Goal: Find specific page/section: Find specific page/section

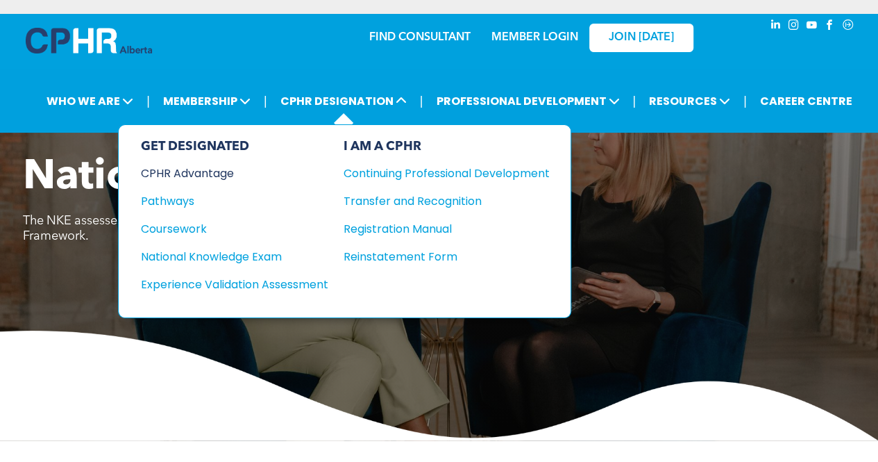
click at [237, 170] on div "CPHR Advantage" at bounding box center [225, 173] width 169 height 17
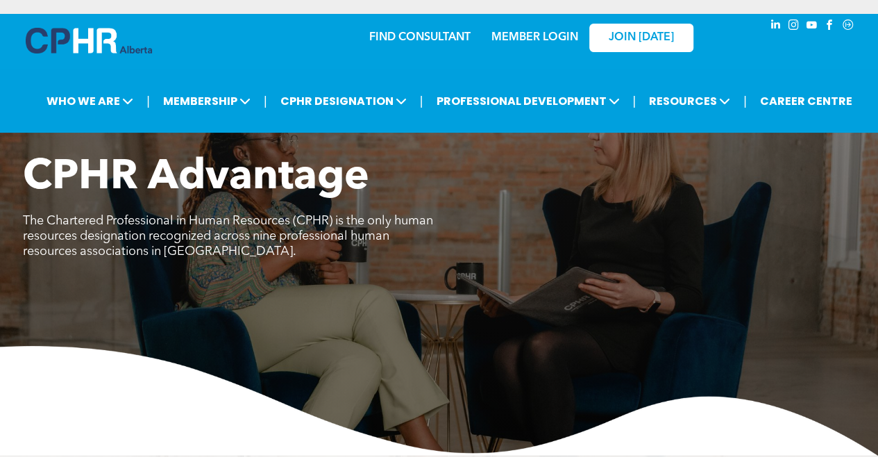
scroll to position [2, 0]
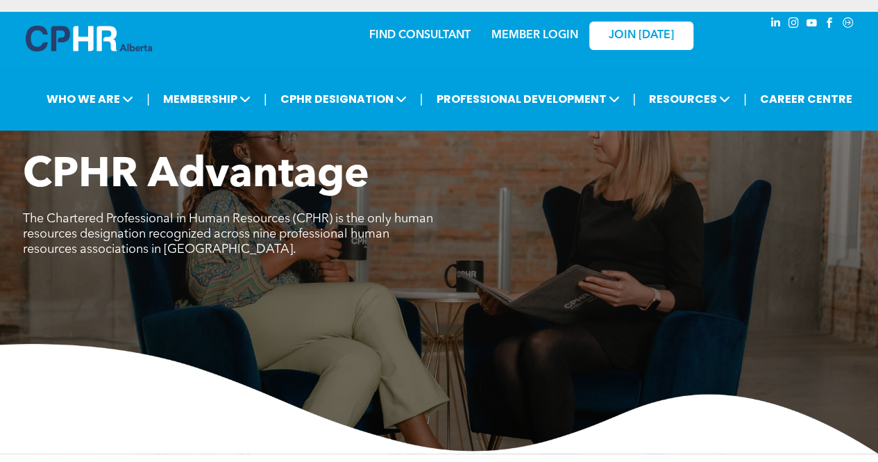
click at [437, 31] on link "FIND CONSULTANT" at bounding box center [419, 35] width 101 height 11
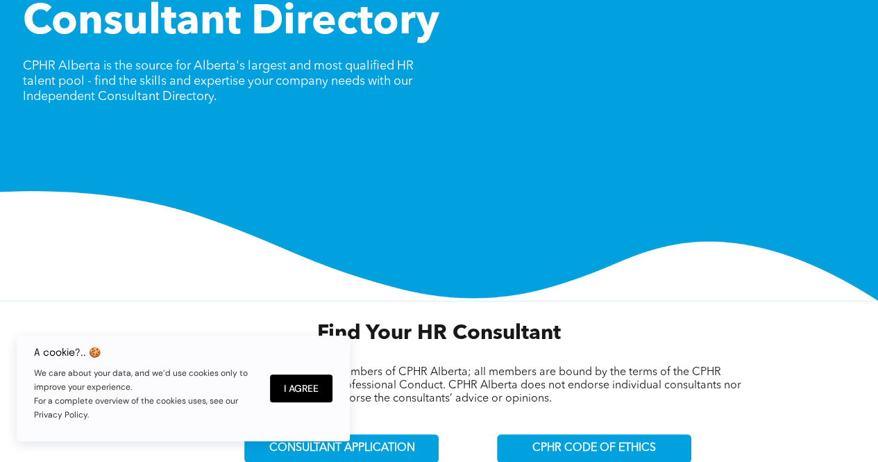
scroll to position [156, 0]
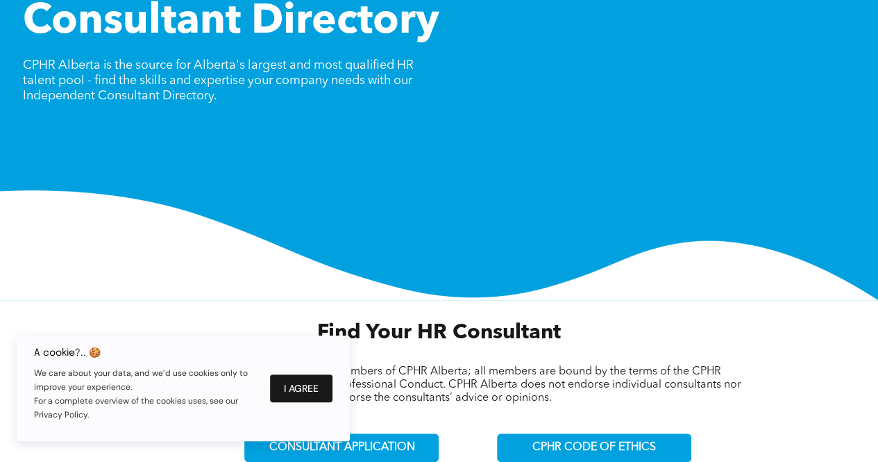
click at [322, 376] on button "I Agree" at bounding box center [301, 388] width 62 height 28
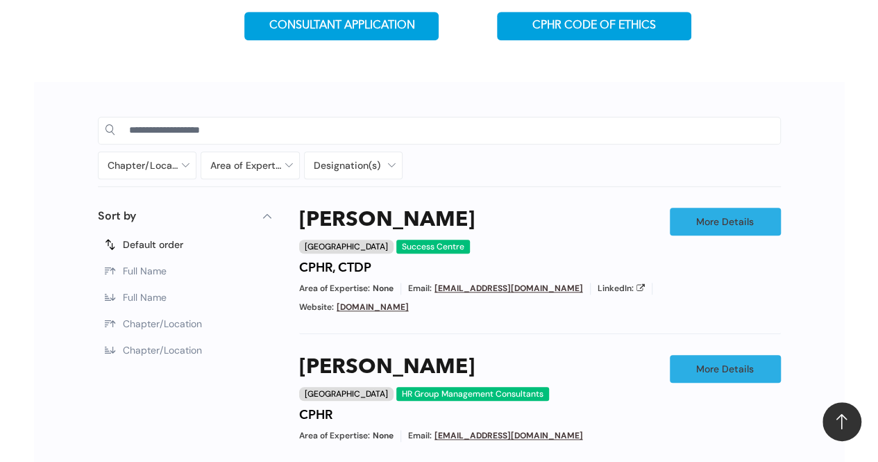
scroll to position [581, 0]
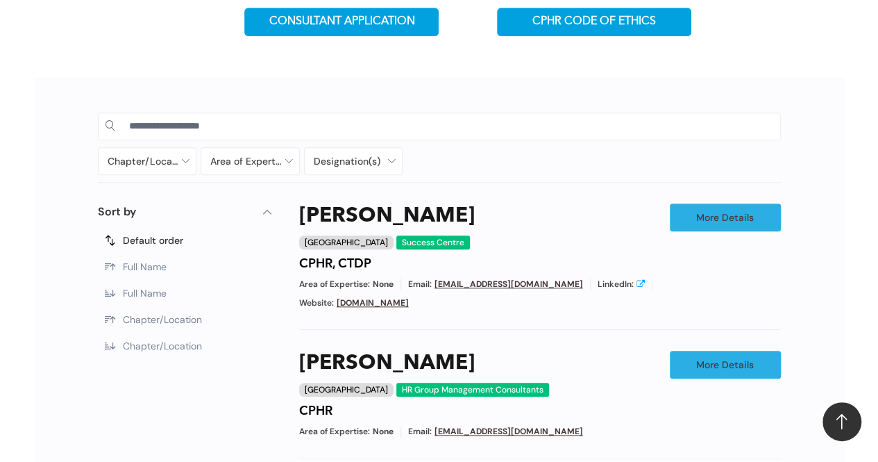
click at [637, 283] on icon at bounding box center [641, 283] width 8 height 8
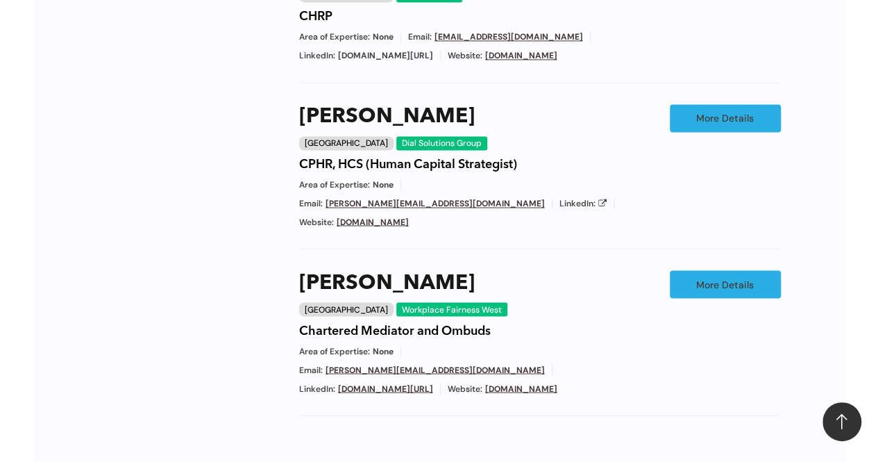
scroll to position [1109, 0]
